Goal: Obtain resource: Download file/media

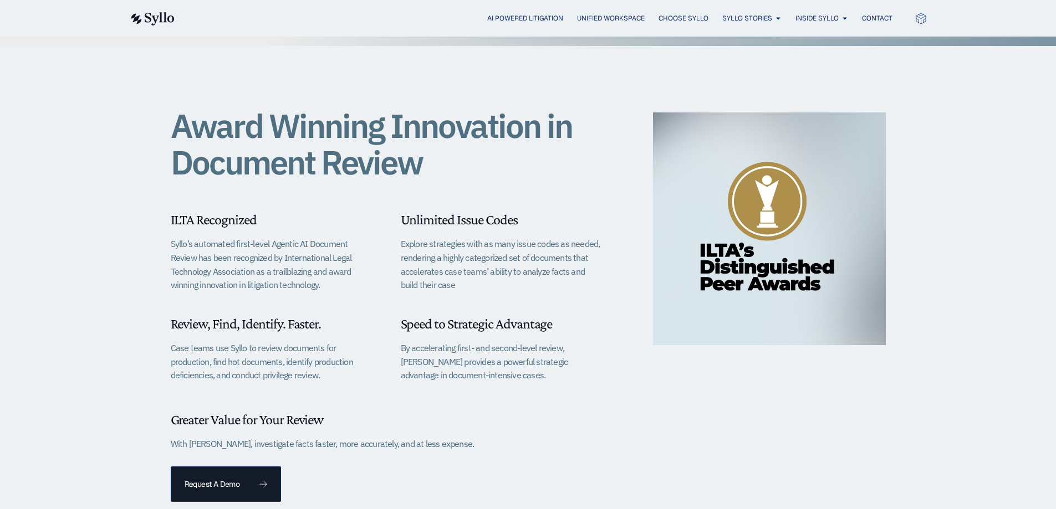
scroll to position [166, 0]
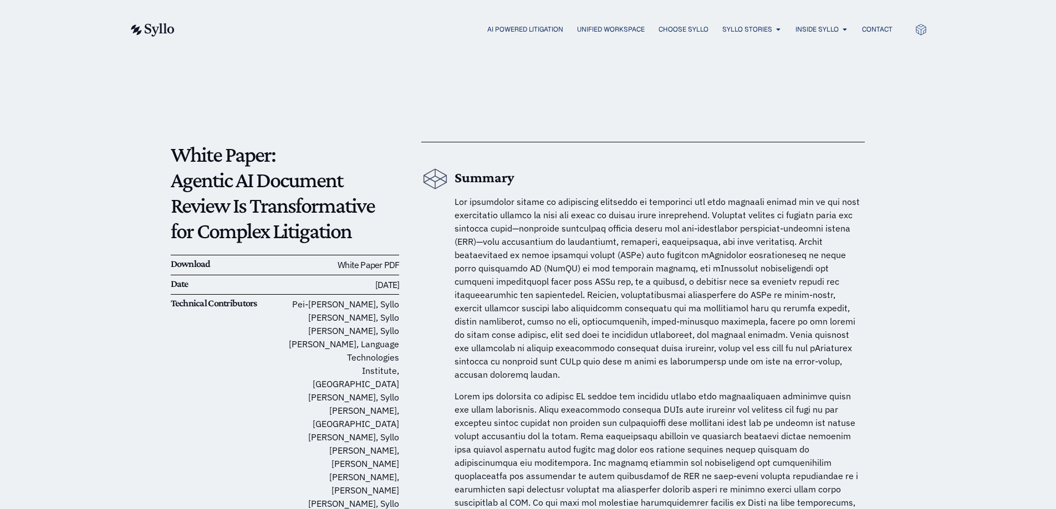
click at [360, 266] on link "White Paper PDF" at bounding box center [368, 264] width 62 height 11
click at [155, 37] on img at bounding box center [151, 29] width 45 height 13
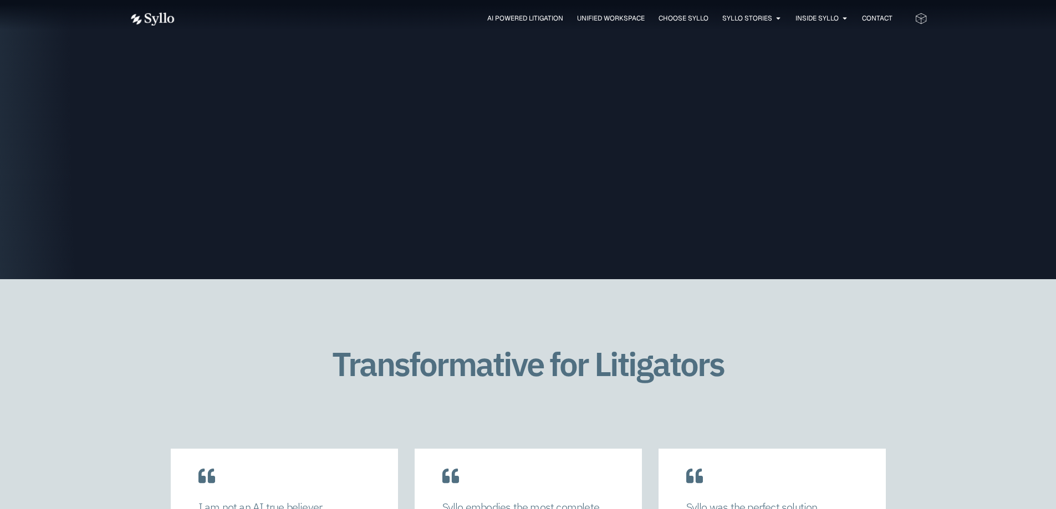
scroll to position [1829, 0]
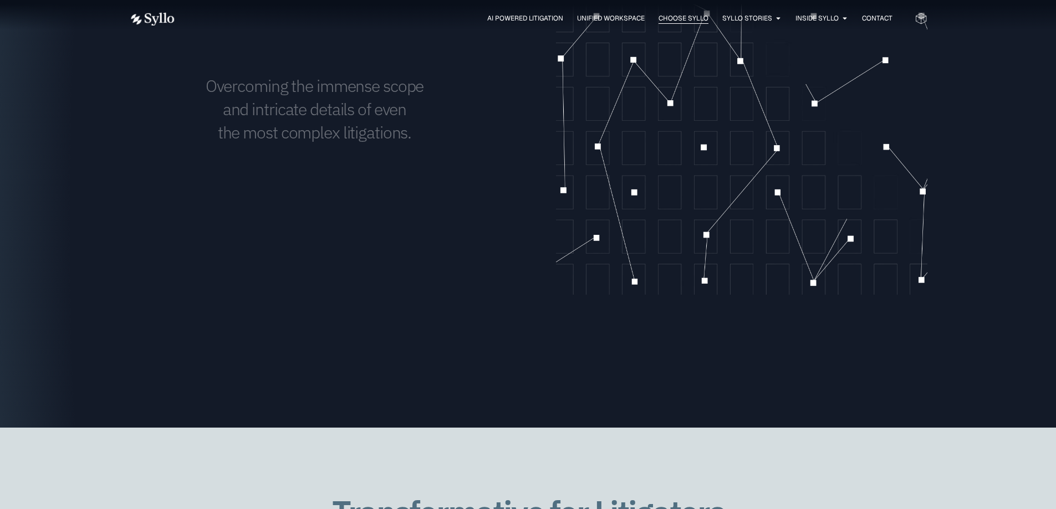
click at [678, 19] on span "Choose Syllo" at bounding box center [683, 18] width 50 height 10
